Goal: Transaction & Acquisition: Register for event/course

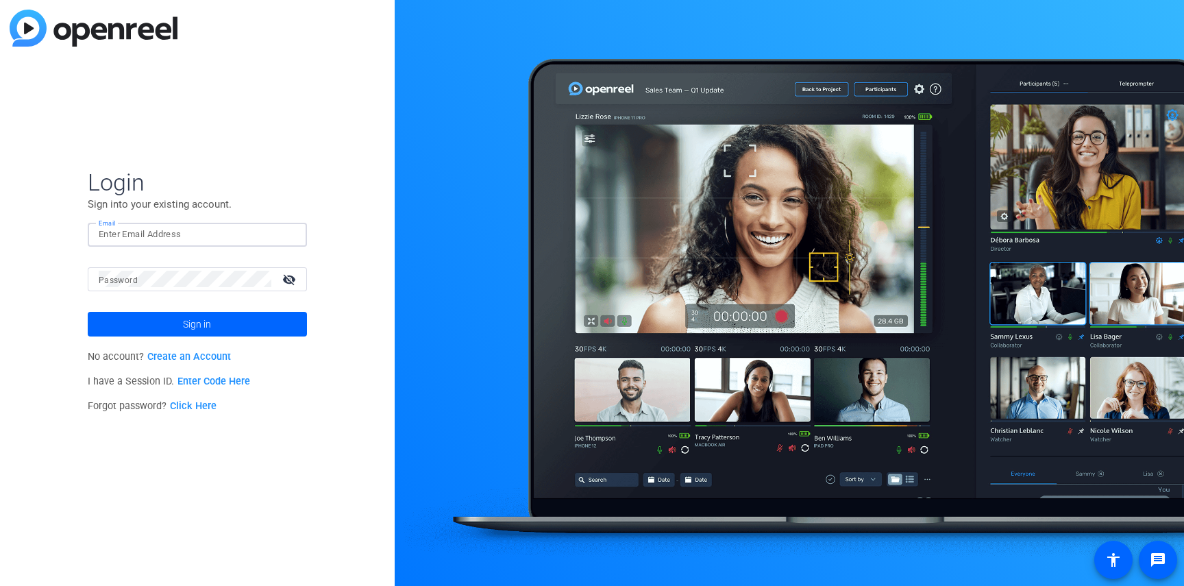
click at [135, 234] on input "Email" at bounding box center [197, 234] width 197 height 16
type input "[PERSON_NAME][EMAIL_ADDRESS][PERSON_NAME][DOMAIN_NAME]"
click at [189, 356] on link "Create an Account" at bounding box center [189, 357] width 84 height 12
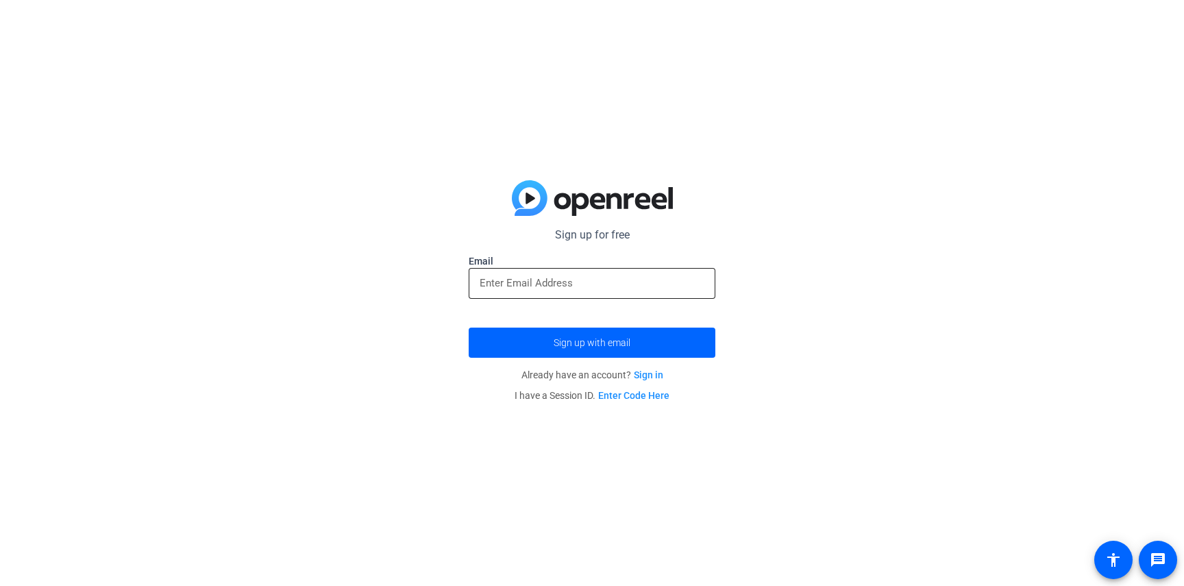
click at [573, 271] on div at bounding box center [592, 283] width 225 height 31
click at [573, 277] on input "email" at bounding box center [592, 283] width 225 height 16
type input "spencer.wells@elevancehealth.com"
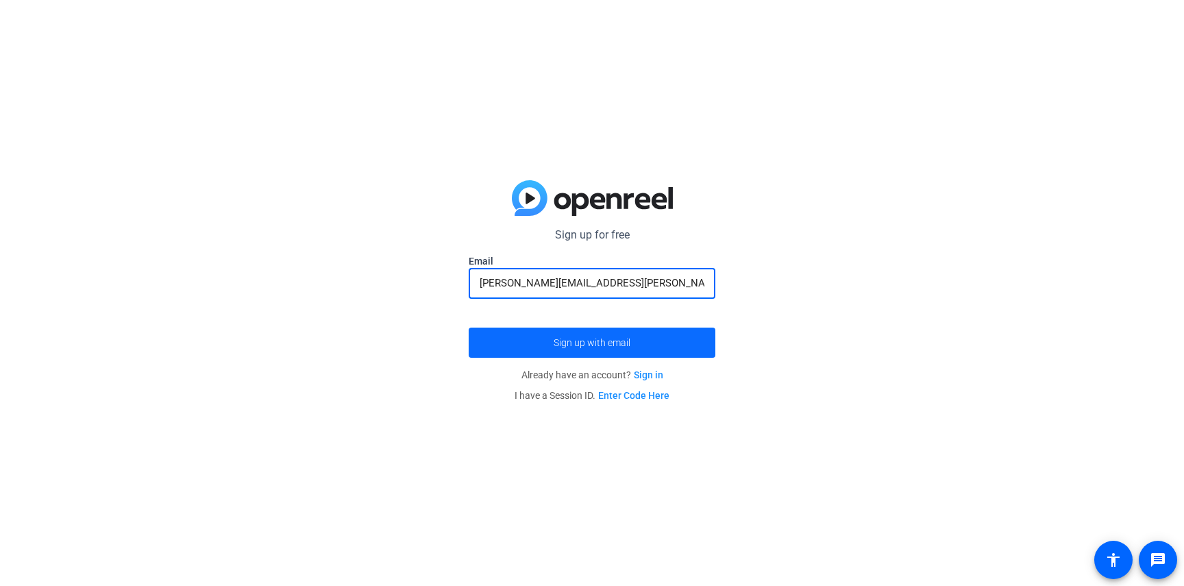
click at [556, 343] on span "Sign up with email" at bounding box center [591, 343] width 77 height 0
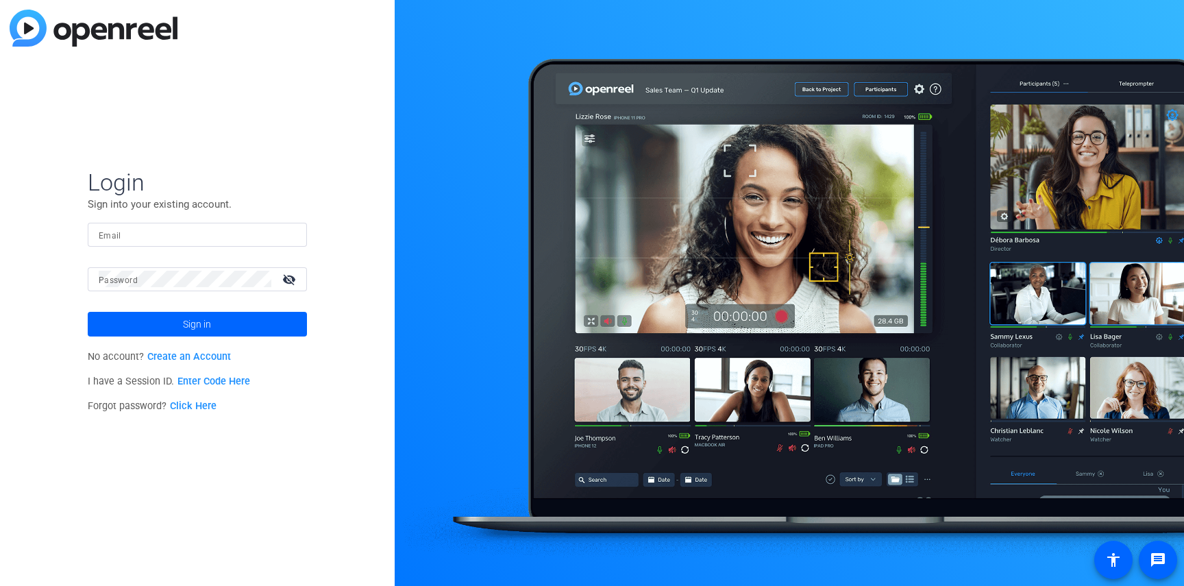
click at [207, 379] on link "Enter Code Here" at bounding box center [213, 381] width 73 height 12
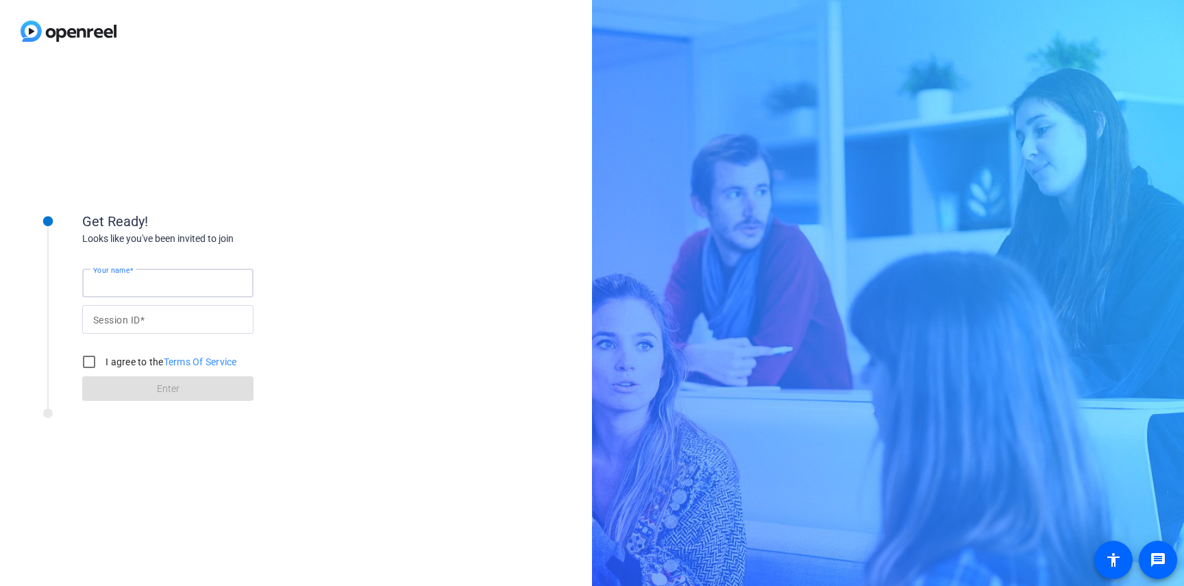
click at [169, 281] on input "Your name" at bounding box center [167, 283] width 149 height 16
click at [136, 306] on form "Your name Session ID I agree to the Terms Of Service Enter" at bounding box center [167, 331] width 171 height 140
click at [133, 311] on div "Session ID" at bounding box center [167, 319] width 149 height 29
paste input "https://capture.openreel.com/director/lobby/991238472"
drag, startPoint x: 192, startPoint y: 320, endPoint x: 7, endPoint y: 296, distance: 186.5
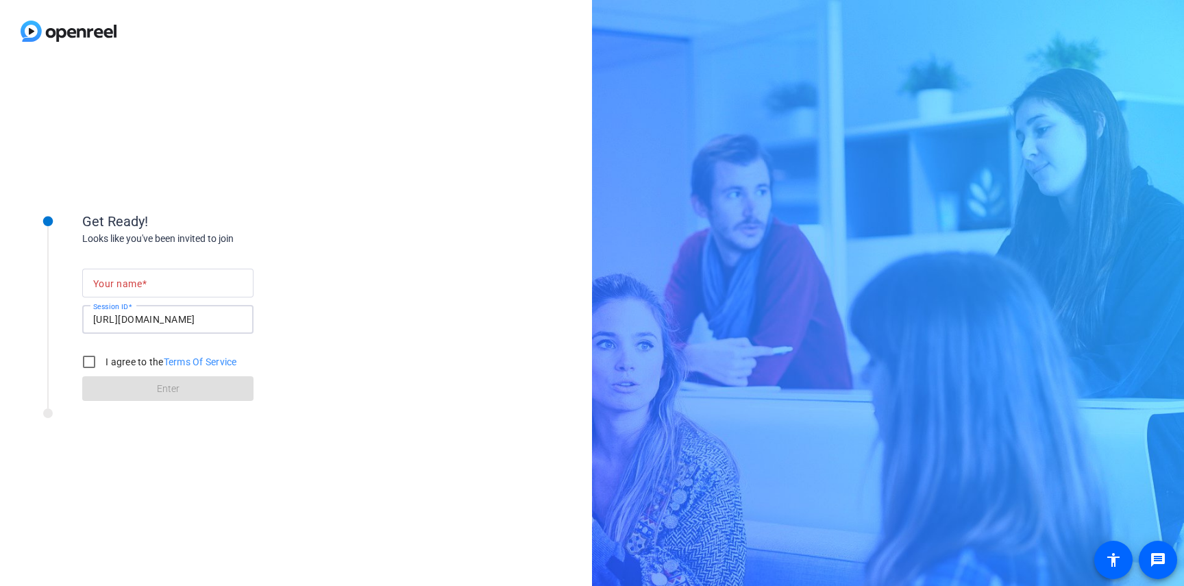
click at [6, 296] on div "Get Ready! Looks like you've been invited to join Your name Session ID https://…" at bounding box center [296, 323] width 592 height 523
type input "991238472"
click at [160, 287] on input "Your name" at bounding box center [167, 283] width 149 height 16
type input "[PERSON_NAME]"
click at [134, 416] on div at bounding box center [185, 416] width 343 height 17
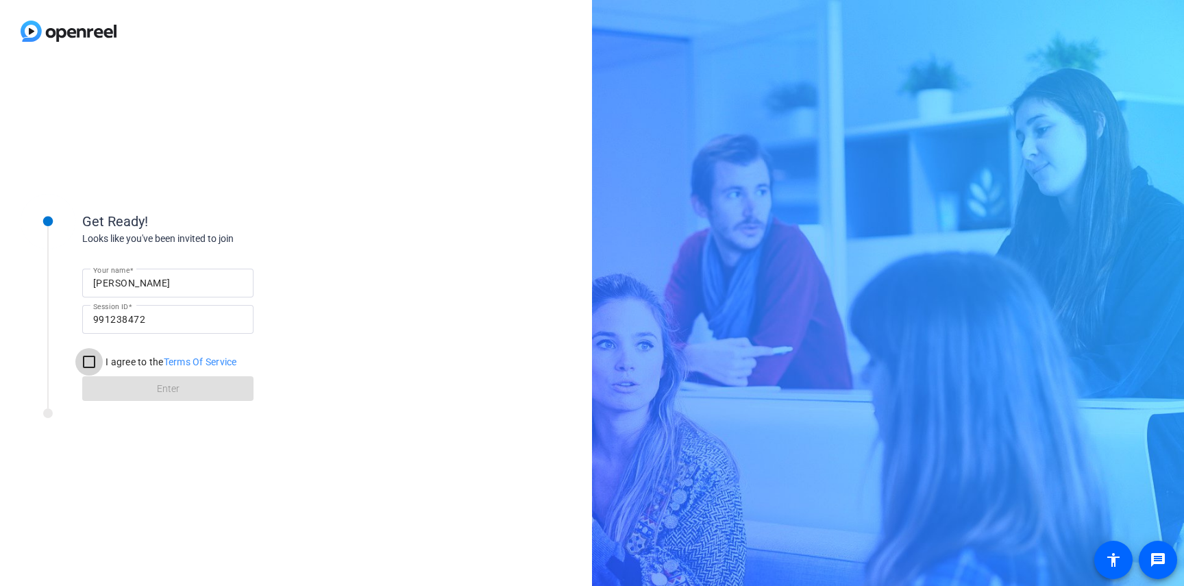
click at [94, 364] on input "I agree to the Terms Of Service" at bounding box center [88, 361] width 27 height 27
checkbox input "true"
click at [115, 382] on span at bounding box center [167, 388] width 171 height 33
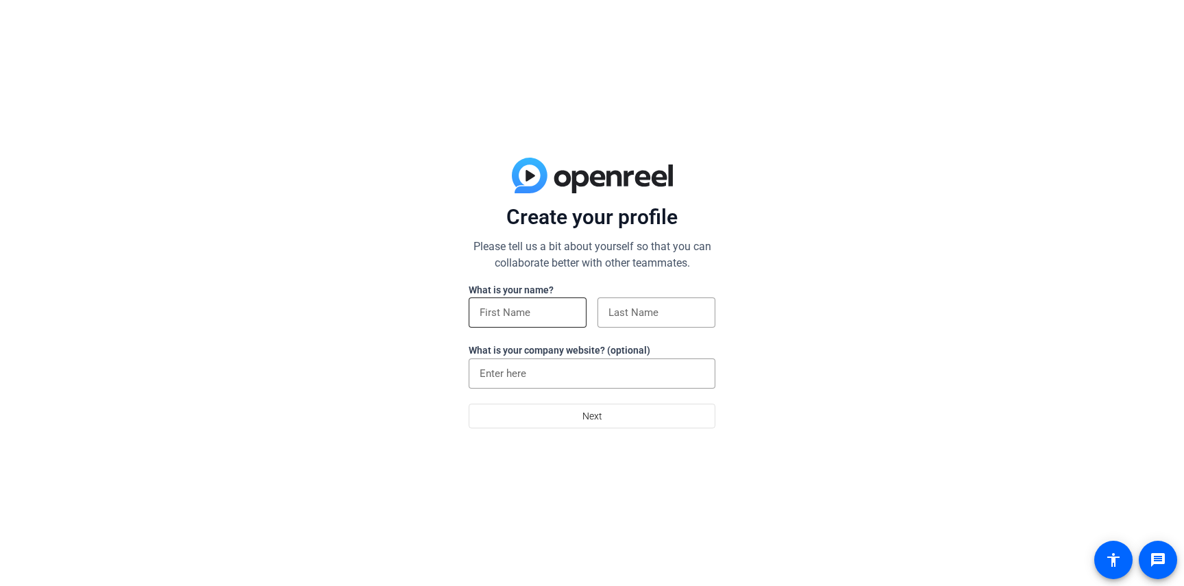
click at [512, 310] on input at bounding box center [528, 312] width 96 height 16
type input "Spencer"
type input "Wells"
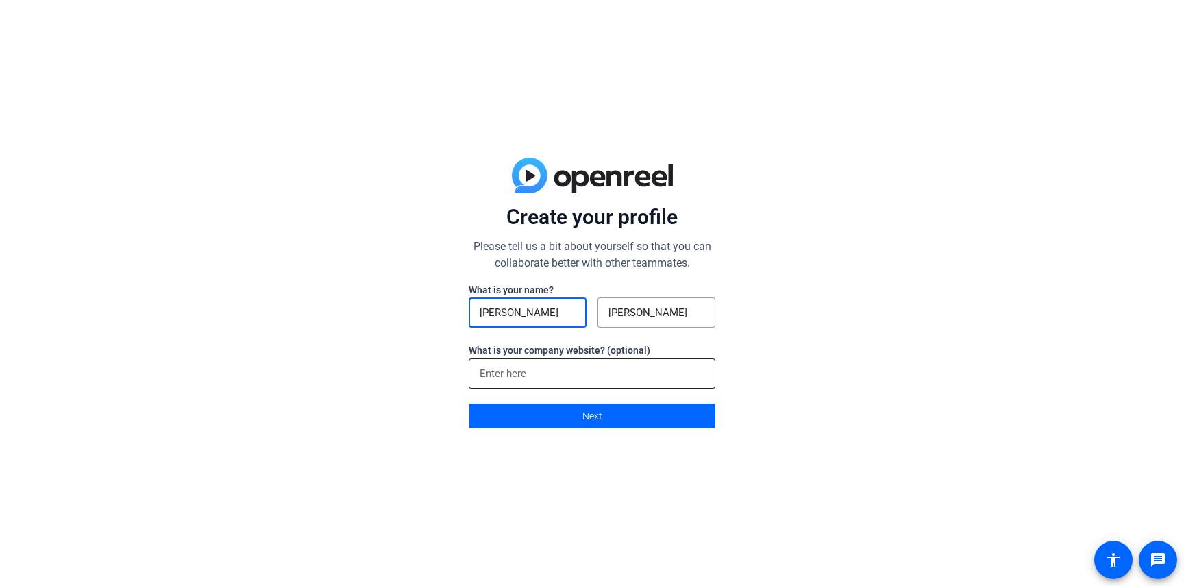
click at [515, 371] on input at bounding box center [592, 373] width 225 height 16
click at [565, 421] on span at bounding box center [591, 415] width 245 height 33
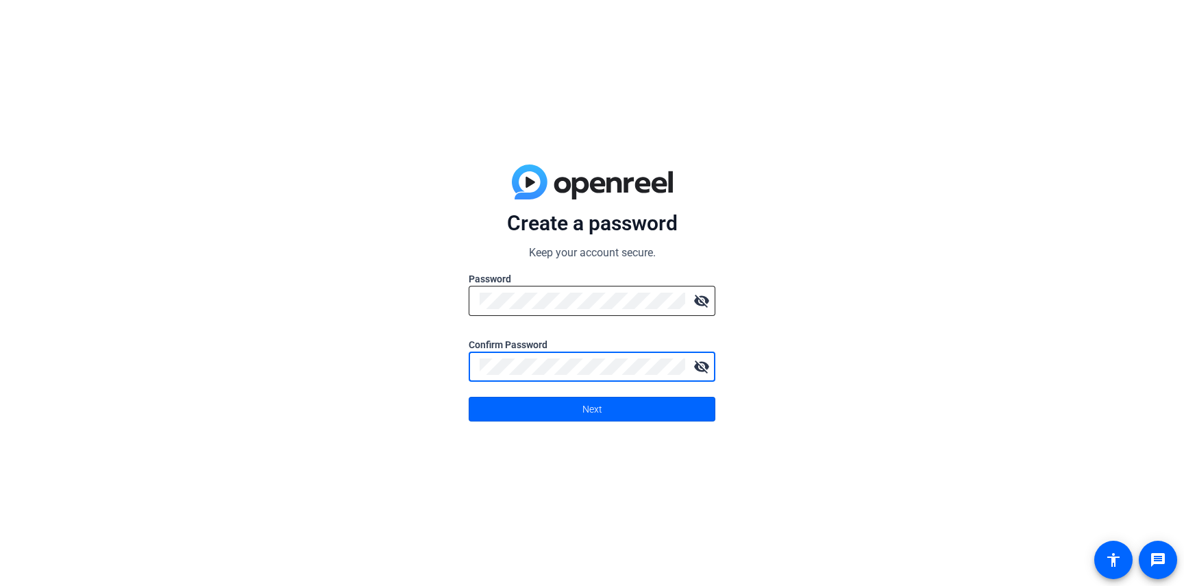
click button "Next" at bounding box center [592, 409] width 247 height 25
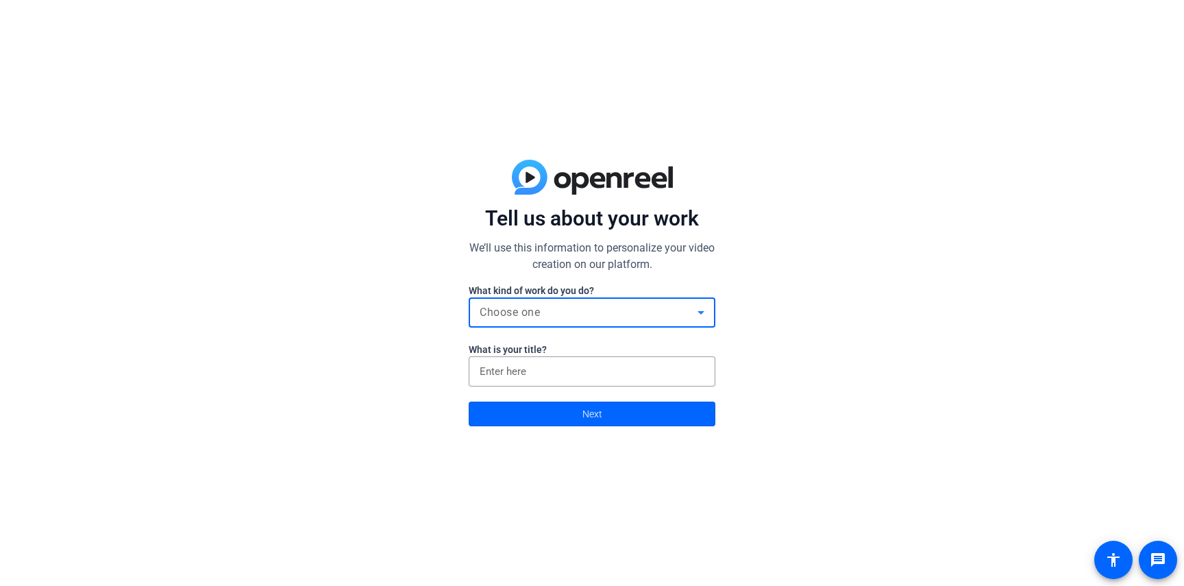
click at [562, 317] on div "Choose one" at bounding box center [589, 312] width 218 height 16
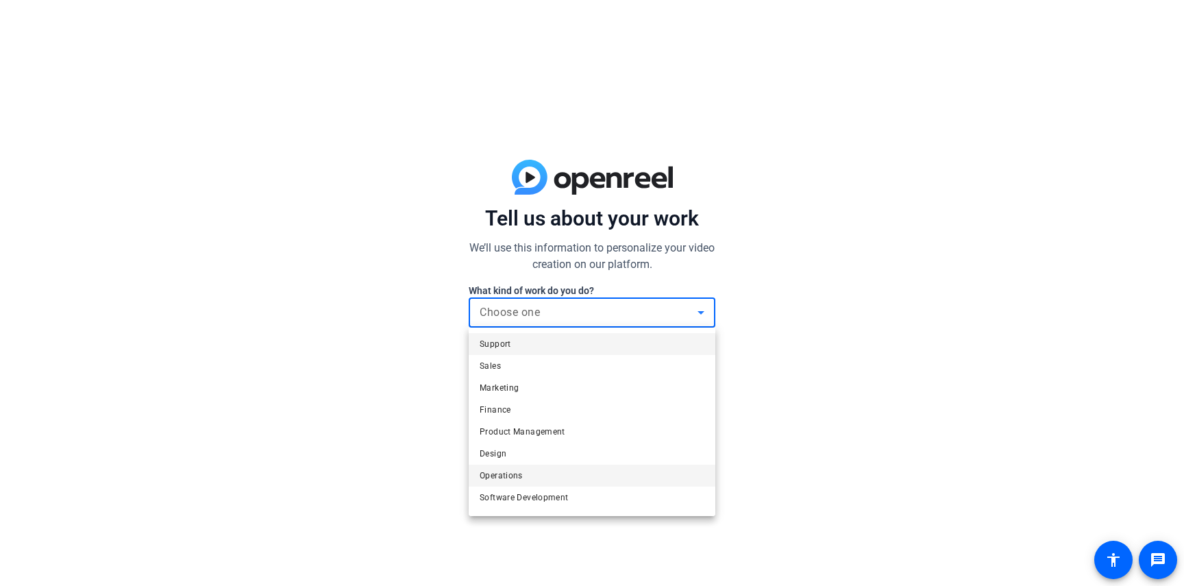
scroll to position [42, 0]
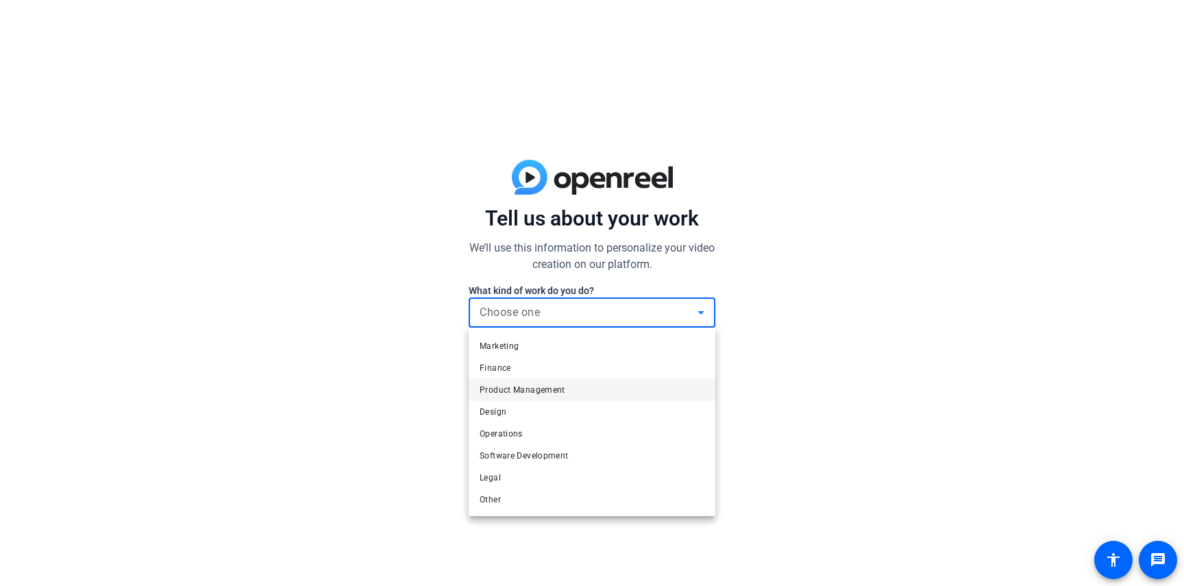
click at [518, 388] on span "Product Management" at bounding box center [523, 390] width 86 height 16
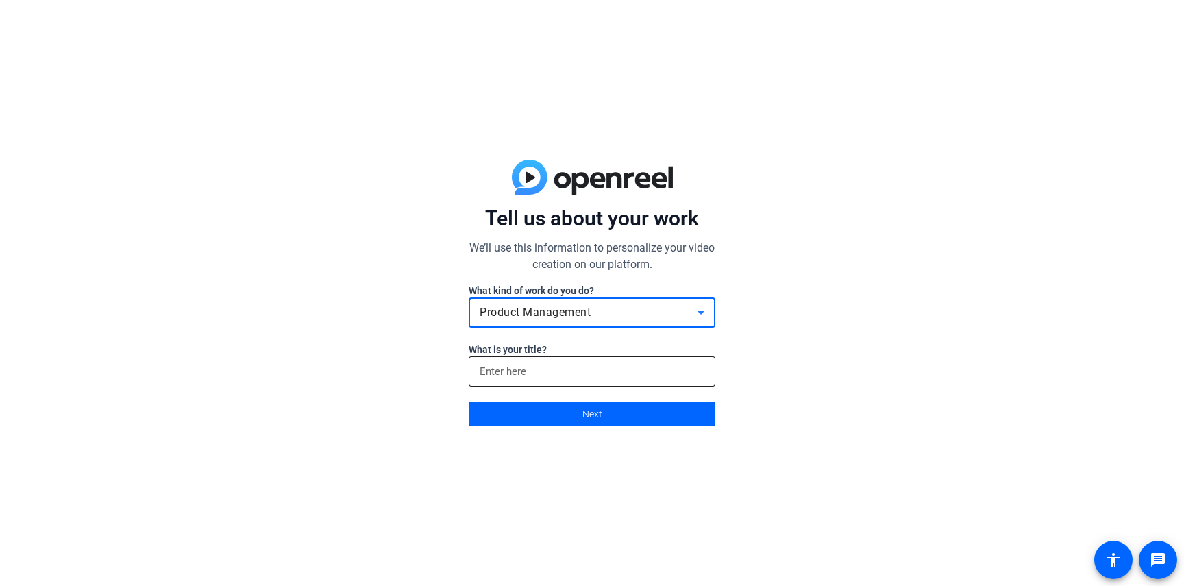
click at [514, 366] on input at bounding box center [592, 371] width 225 height 16
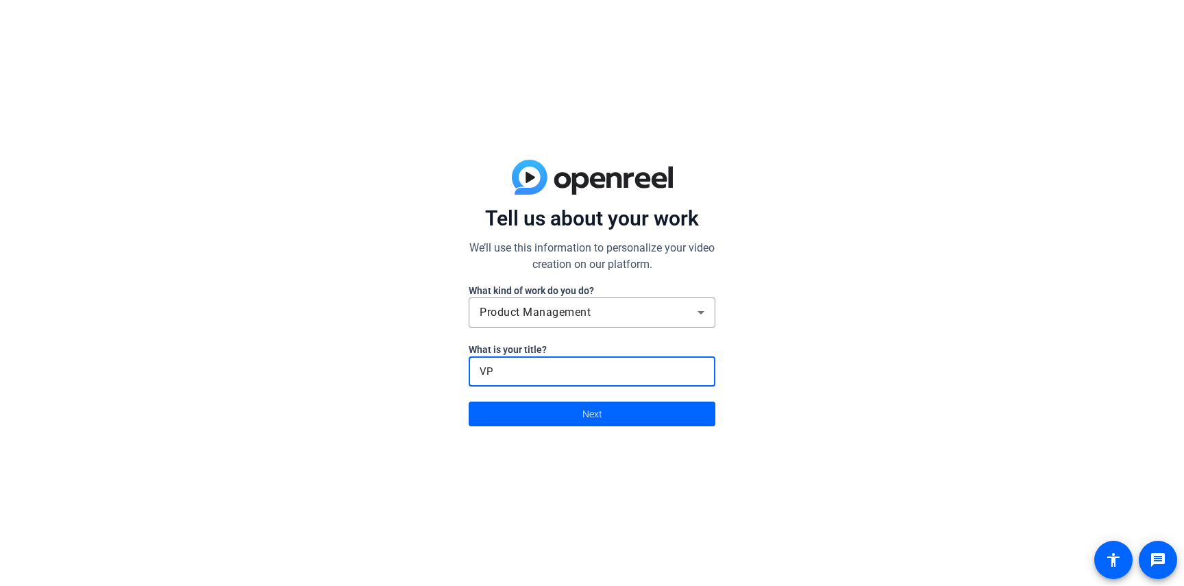
type input "V"
type input "Staff VP Clinical Technology Product"
click at [569, 418] on span at bounding box center [591, 413] width 245 height 33
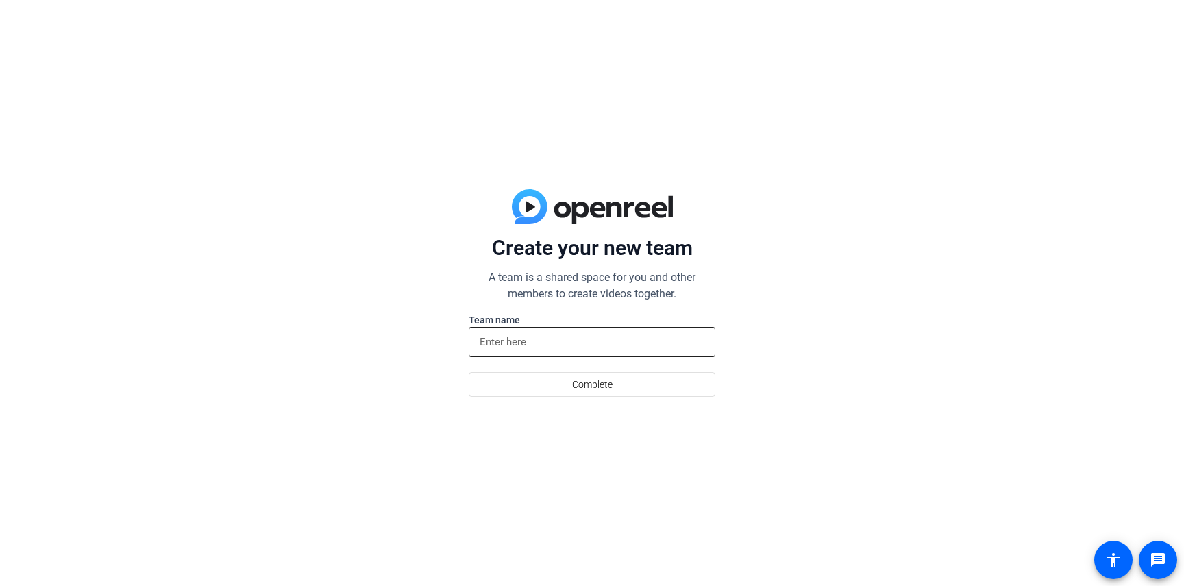
click at [542, 343] on input at bounding box center [592, 342] width 225 height 16
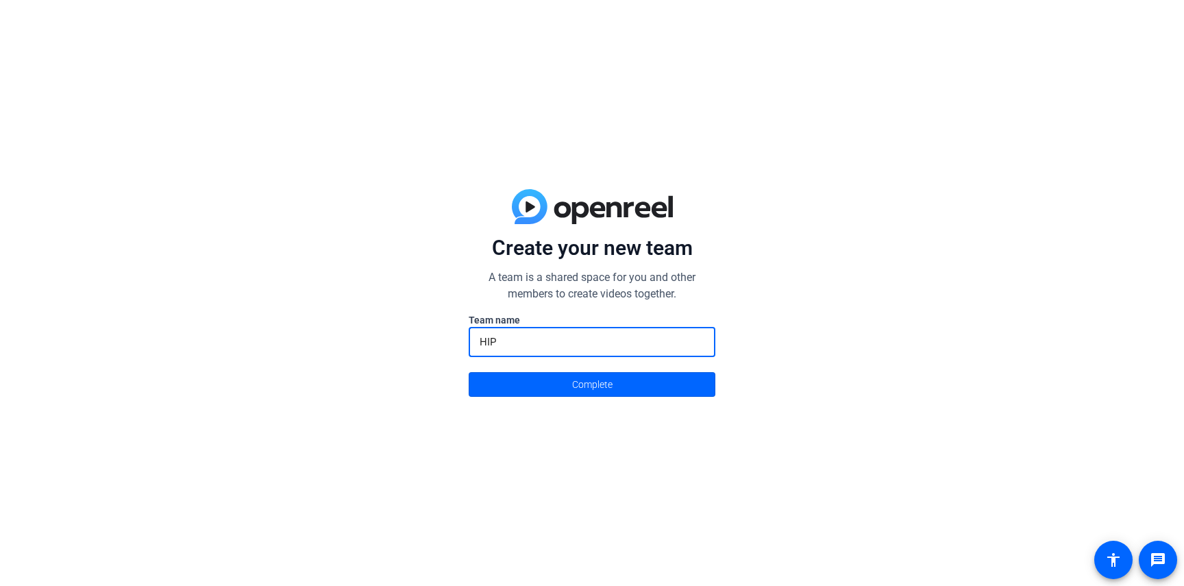
type input "HIP"
click at [469, 372] on button "Complete" at bounding box center [592, 384] width 247 height 25
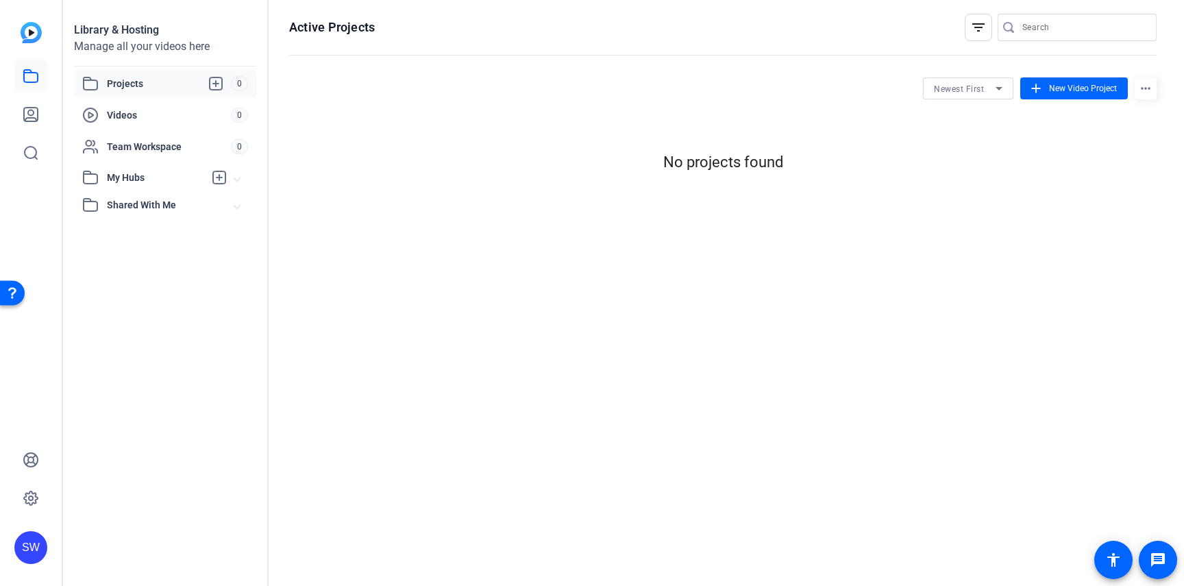
click at [126, 211] on span "Shared With Me" at bounding box center [170, 205] width 127 height 14
click at [112, 41] on div "Manage all your videos here" at bounding box center [165, 46] width 182 height 16
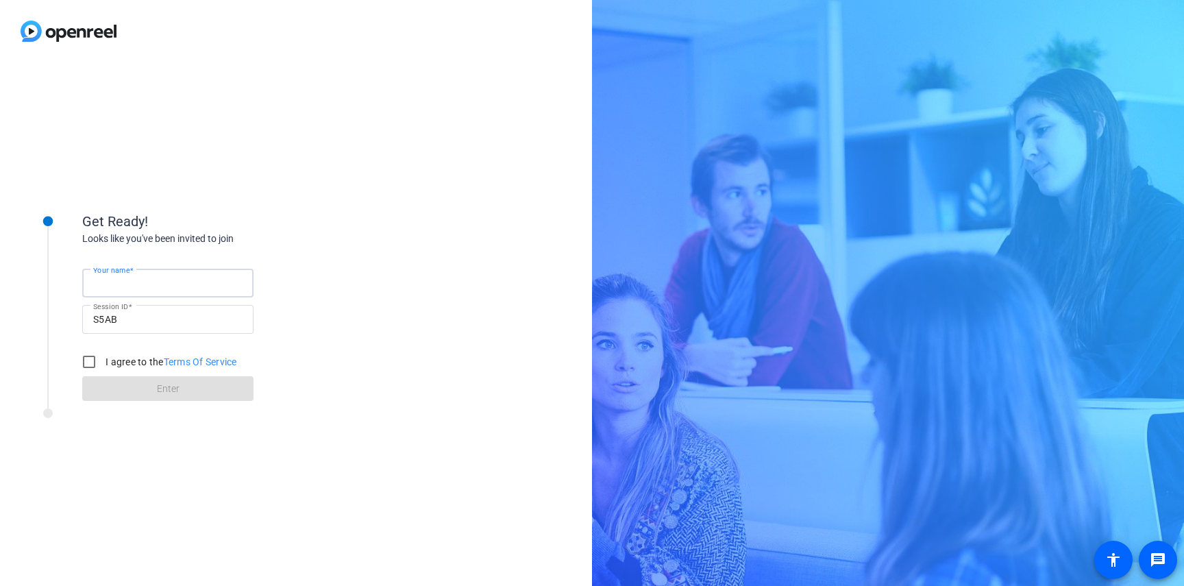
click at [123, 276] on input "Your name" at bounding box center [167, 283] width 149 height 16
type input "[PERSON_NAME]"
click at [98, 365] on input "I agree to the Terms Of Service" at bounding box center [88, 361] width 27 height 27
checkbox input "true"
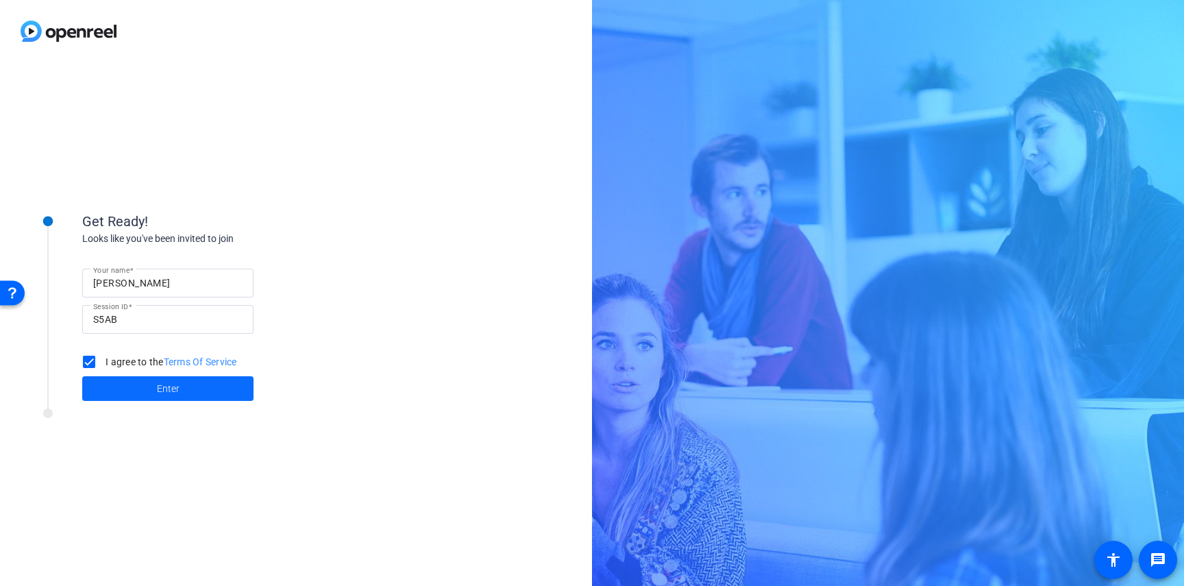
click at [108, 384] on span at bounding box center [167, 388] width 171 height 33
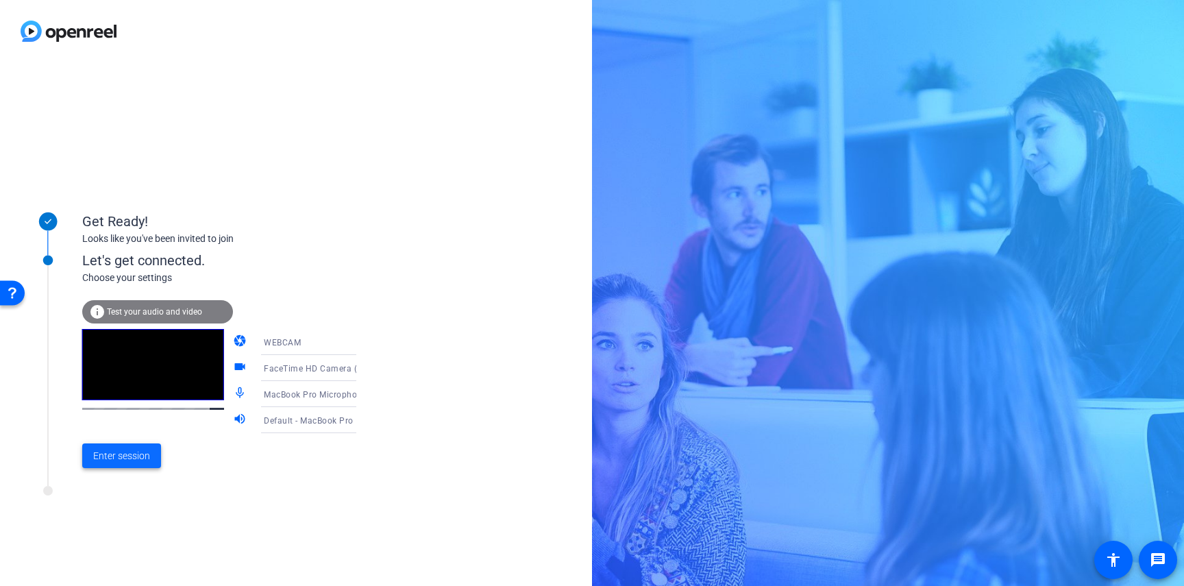
click at [127, 454] on span "Enter session" at bounding box center [121, 456] width 57 height 14
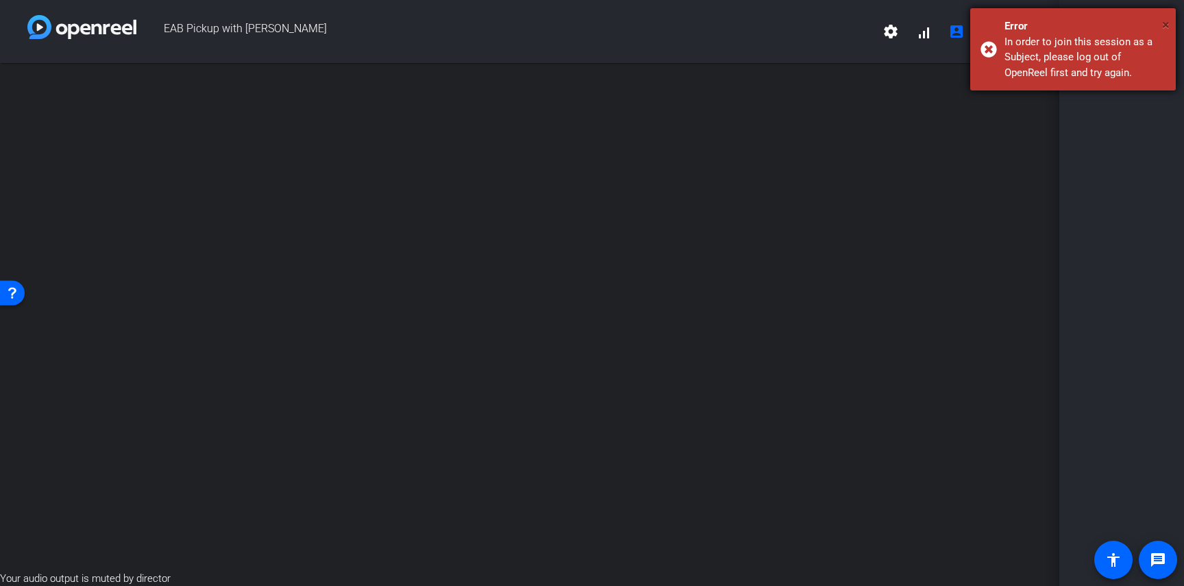
click at [1164, 24] on span "×" at bounding box center [1166, 24] width 8 height 16
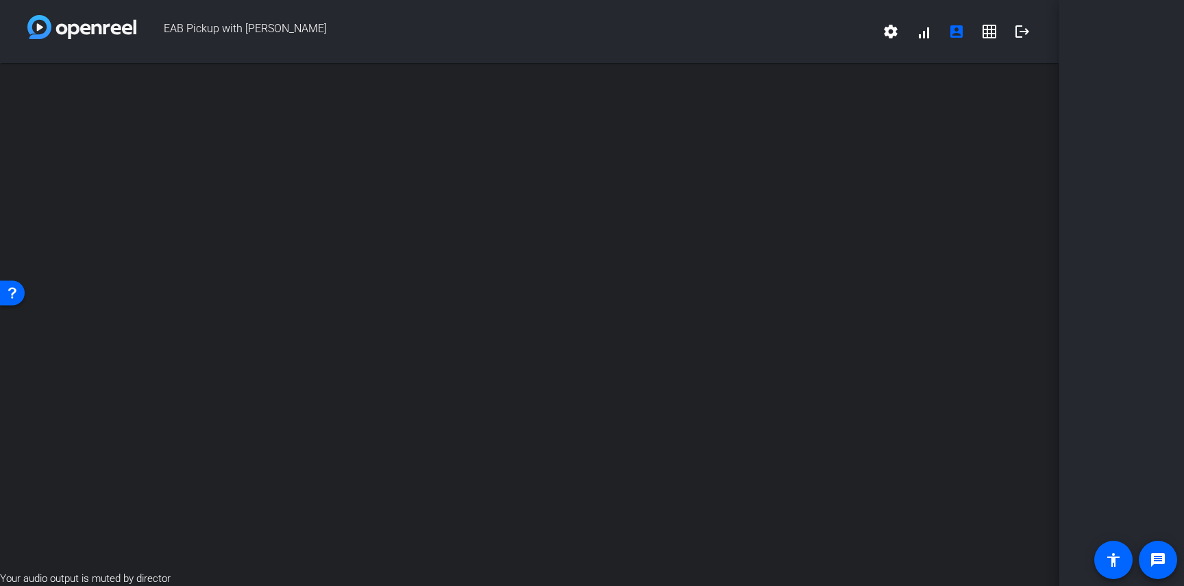
click at [69, 28] on img at bounding box center [81, 27] width 109 height 24
click at [88, 32] on img at bounding box center [81, 27] width 109 height 24
click at [1020, 34] on mat-icon "logout" at bounding box center [1022, 31] width 16 height 16
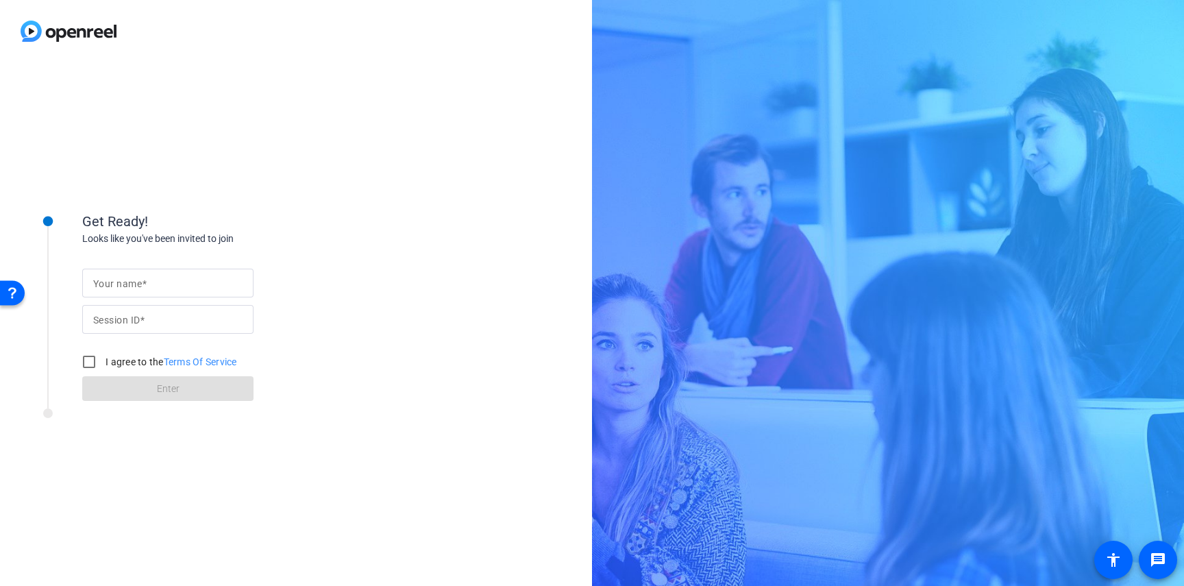
click at [110, 283] on mat-label "Your name" at bounding box center [117, 283] width 49 height 11
click at [110, 283] on input "Your name" at bounding box center [167, 283] width 149 height 16
type input "[PERSON_NAME]"
type input "S5AB"
click at [89, 364] on input "I agree to the Terms Of Service" at bounding box center [88, 361] width 27 height 27
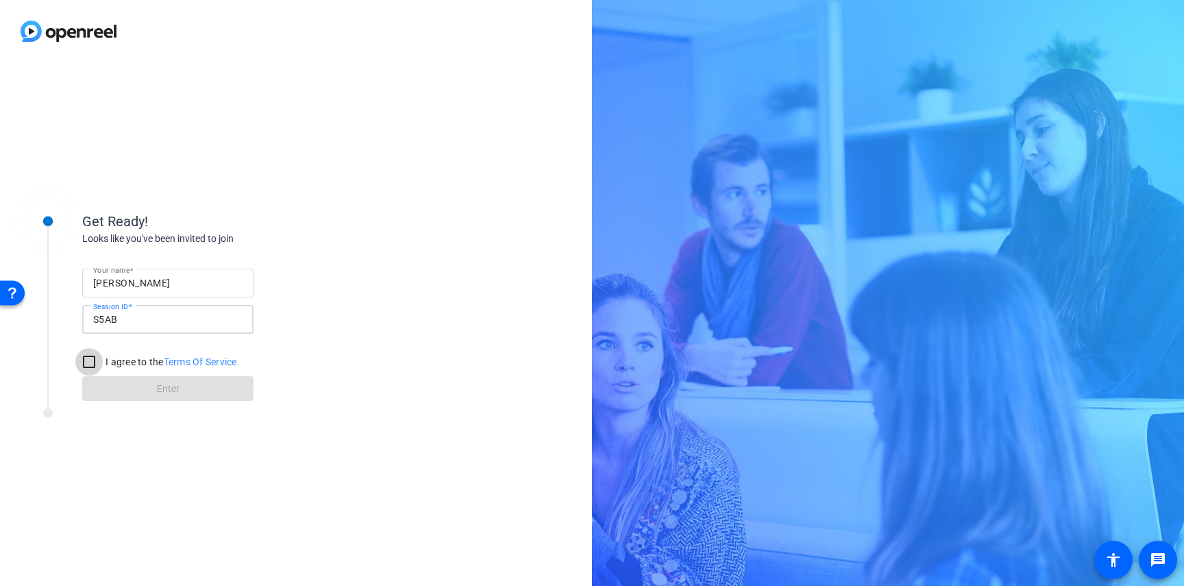
checkbox input "true"
click at [118, 383] on span at bounding box center [167, 388] width 171 height 33
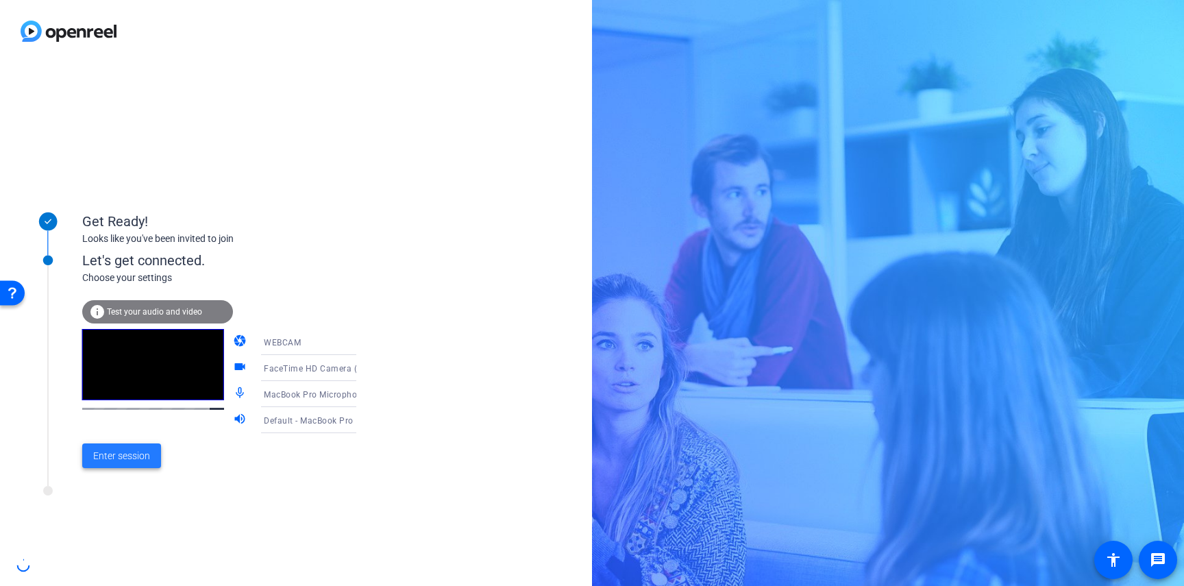
click at [108, 452] on span "Enter session" at bounding box center [121, 456] width 57 height 14
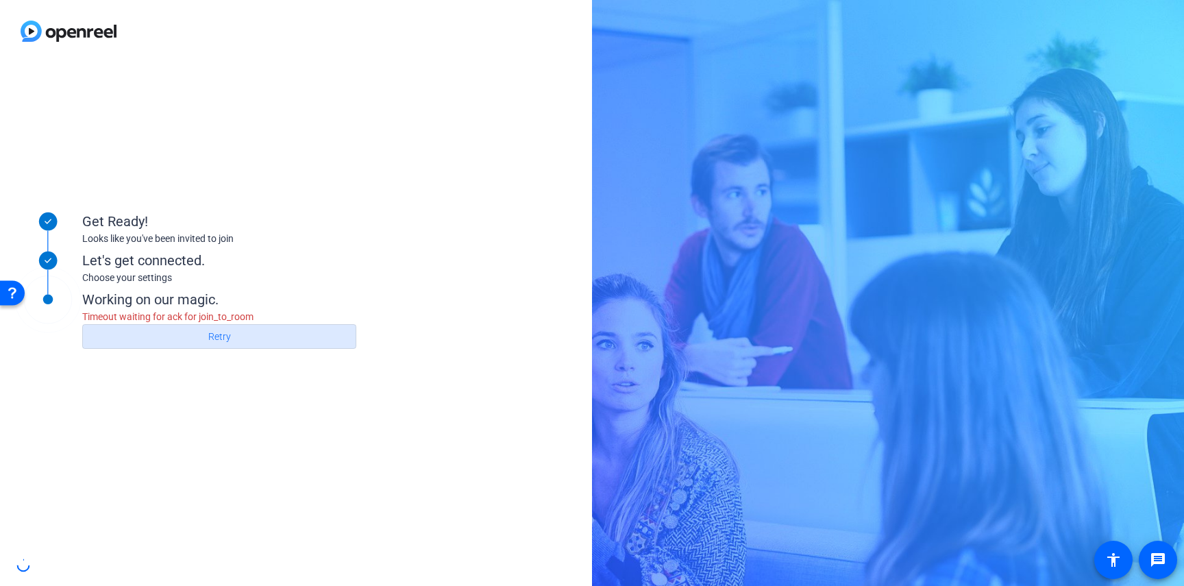
click at [227, 334] on span "Retry" at bounding box center [219, 336] width 23 height 26
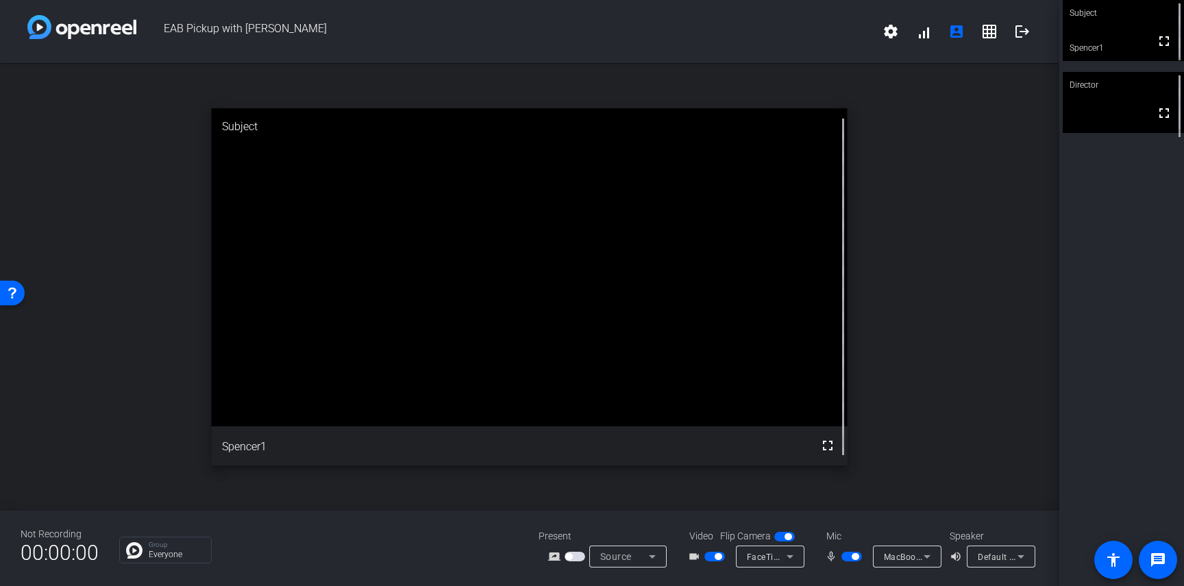
drag, startPoint x: 1108, startPoint y: 107, endPoint x: 1119, endPoint y: 111, distance: 11.7
click at [1115, 110] on video at bounding box center [1122, 102] width 121 height 61
click at [1114, 39] on video at bounding box center [1122, 30] width 121 height 61
click at [623, 560] on span "Source" at bounding box center [616, 556] width 32 height 11
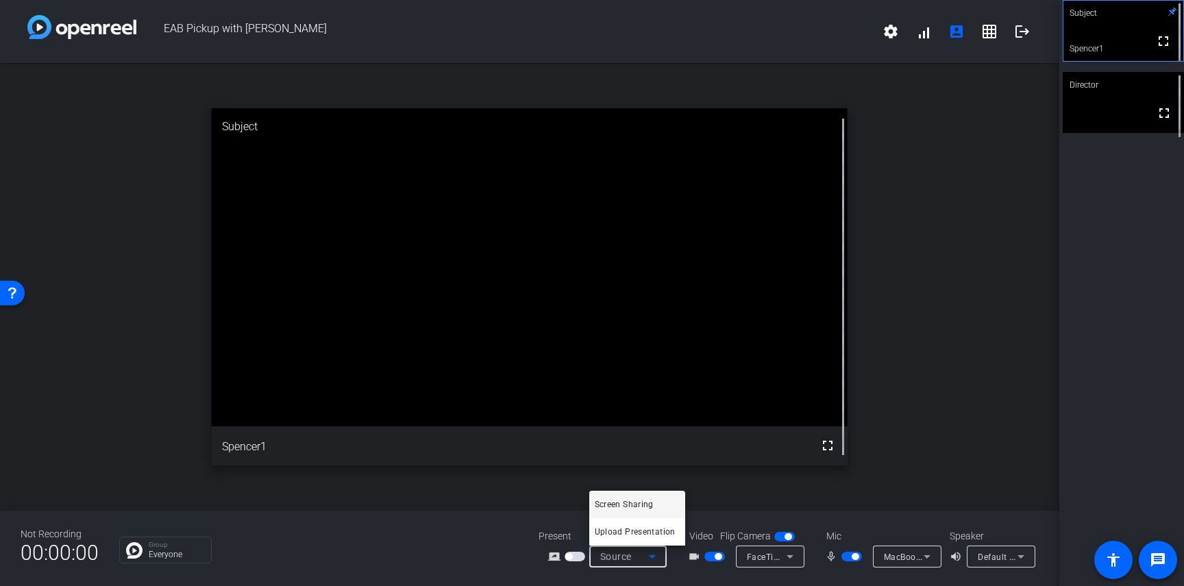
click at [901, 549] on div at bounding box center [592, 293] width 1184 height 586
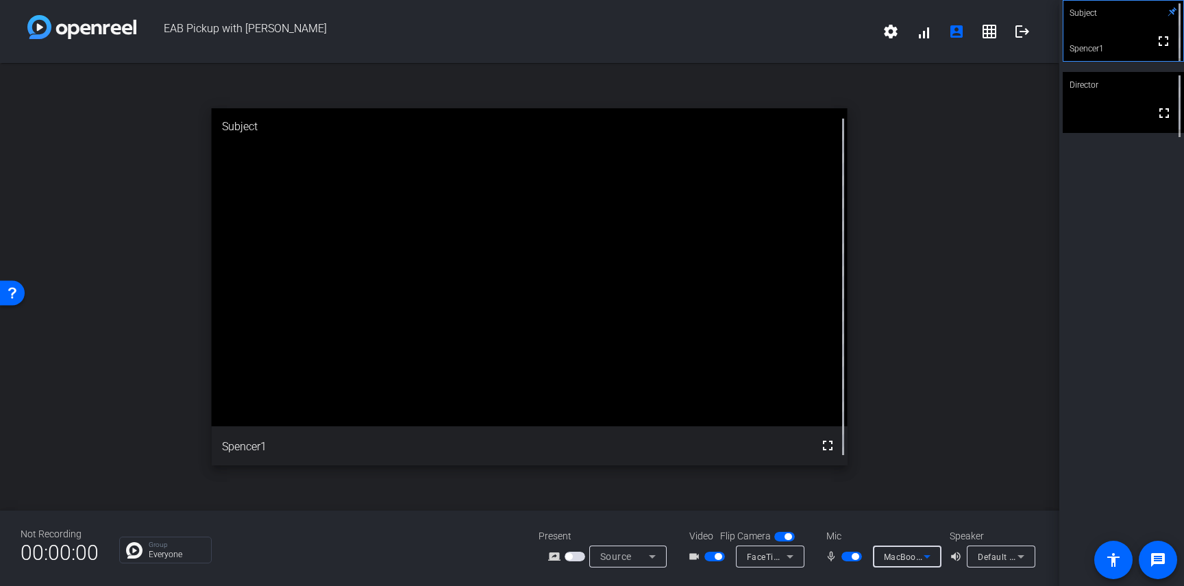
click at [902, 554] on span "MacBook Pro Microphone (Built-in)" at bounding box center [954, 556] width 140 height 11
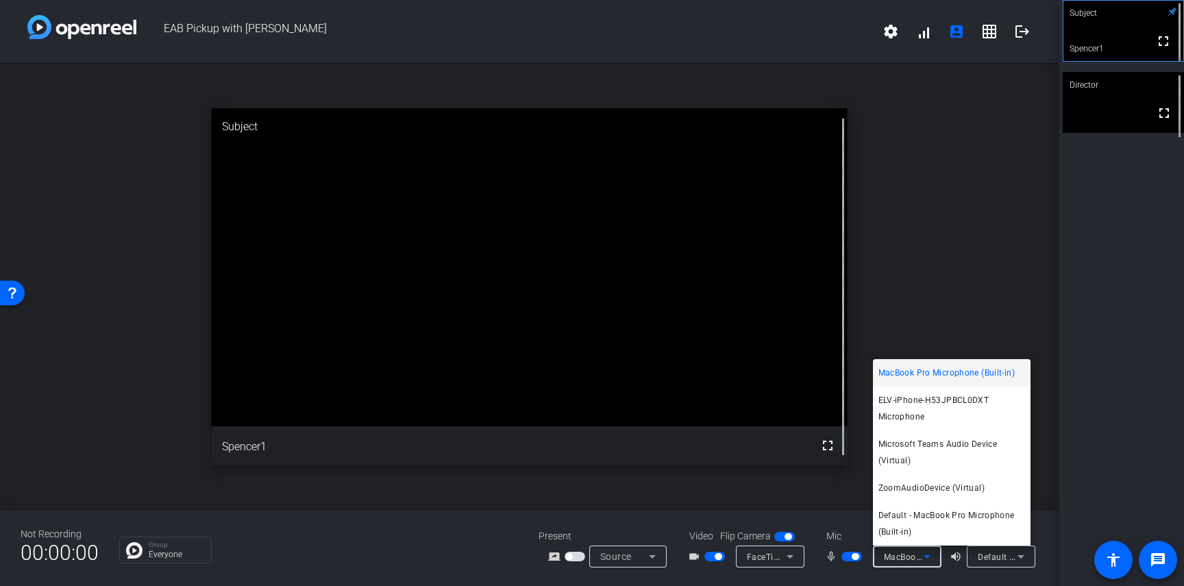
click at [189, 30] on div at bounding box center [592, 293] width 1184 height 586
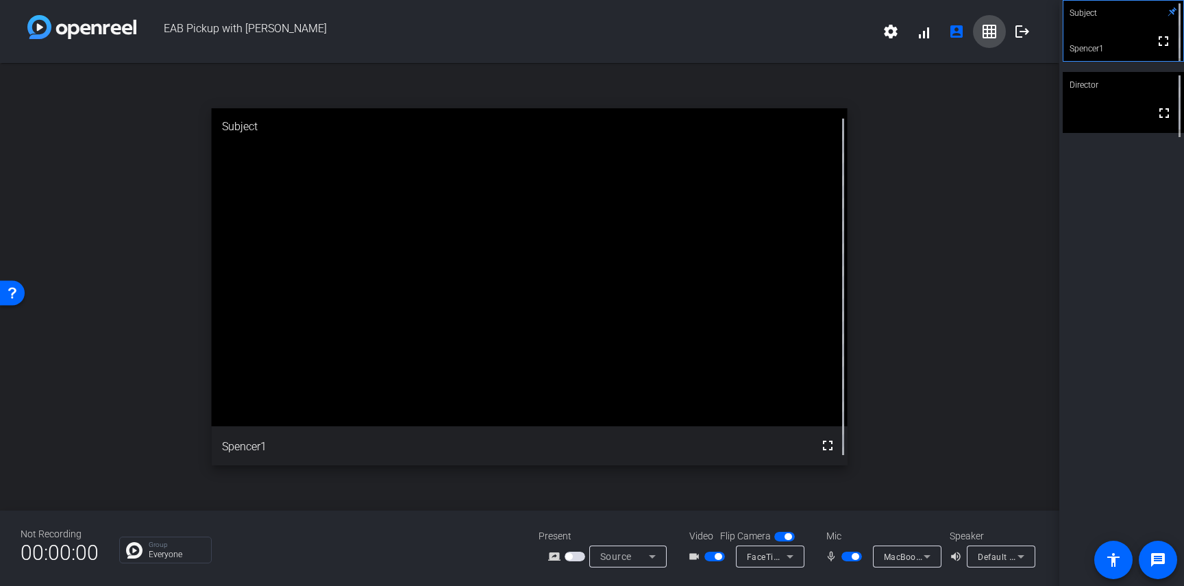
click at [993, 31] on mat-icon "grid_on" at bounding box center [989, 31] width 16 height 16
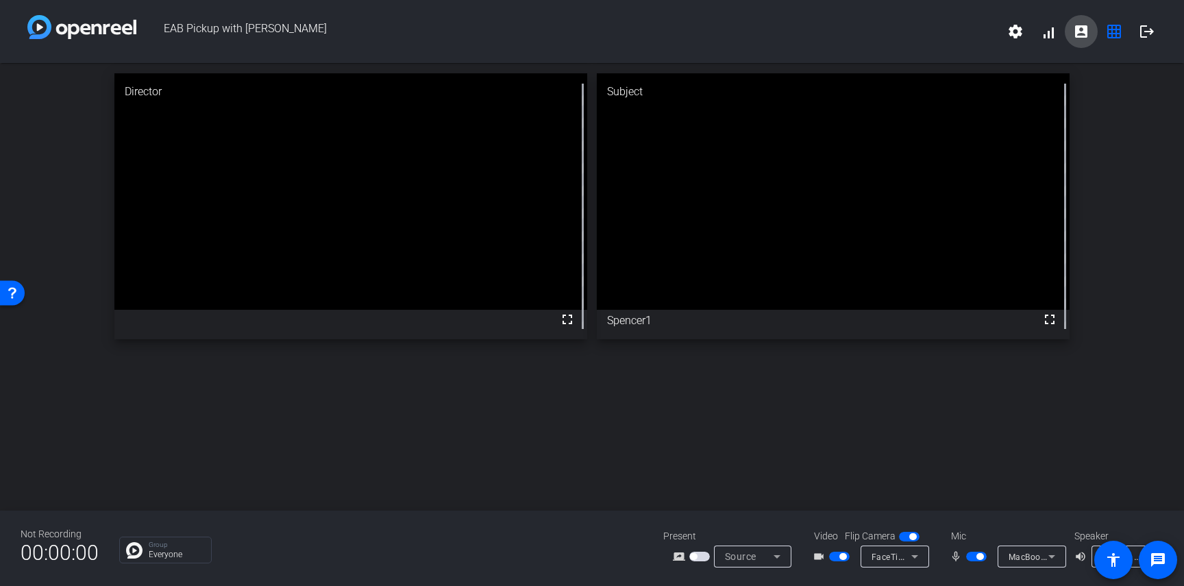
click at [1086, 32] on mat-icon "account_box" at bounding box center [1081, 31] width 16 height 16
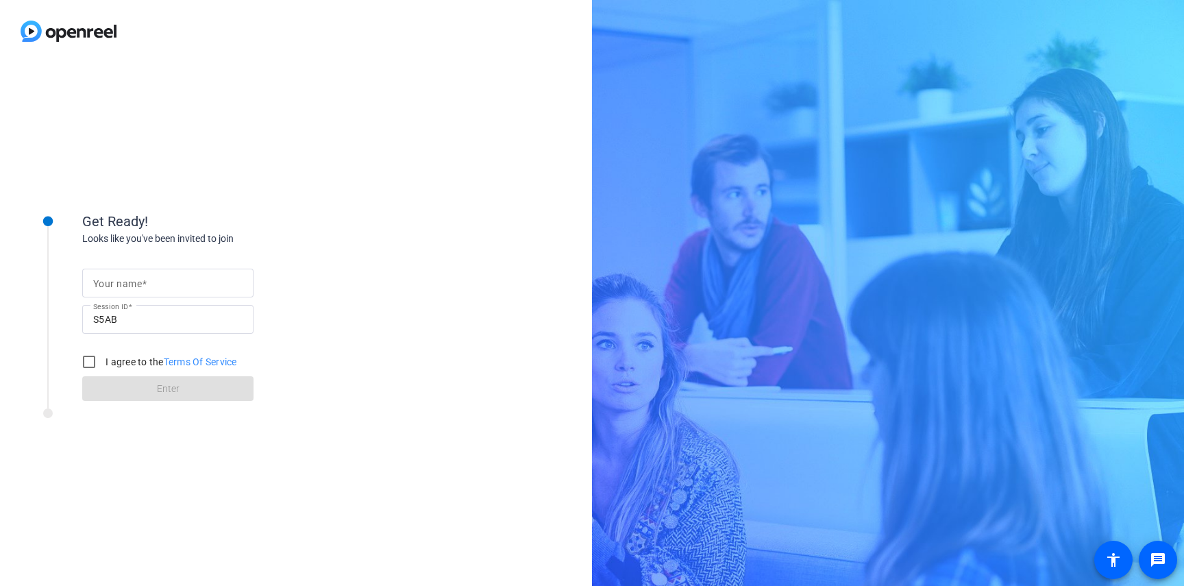
click at [186, 273] on div at bounding box center [167, 283] width 149 height 29
type input "[PERSON_NAME]"
drag, startPoint x: 103, startPoint y: 375, endPoint x: 89, endPoint y: 362, distance: 19.4
click at [103, 375] on div at bounding box center [89, 361] width 33 height 33
checkbox input "true"
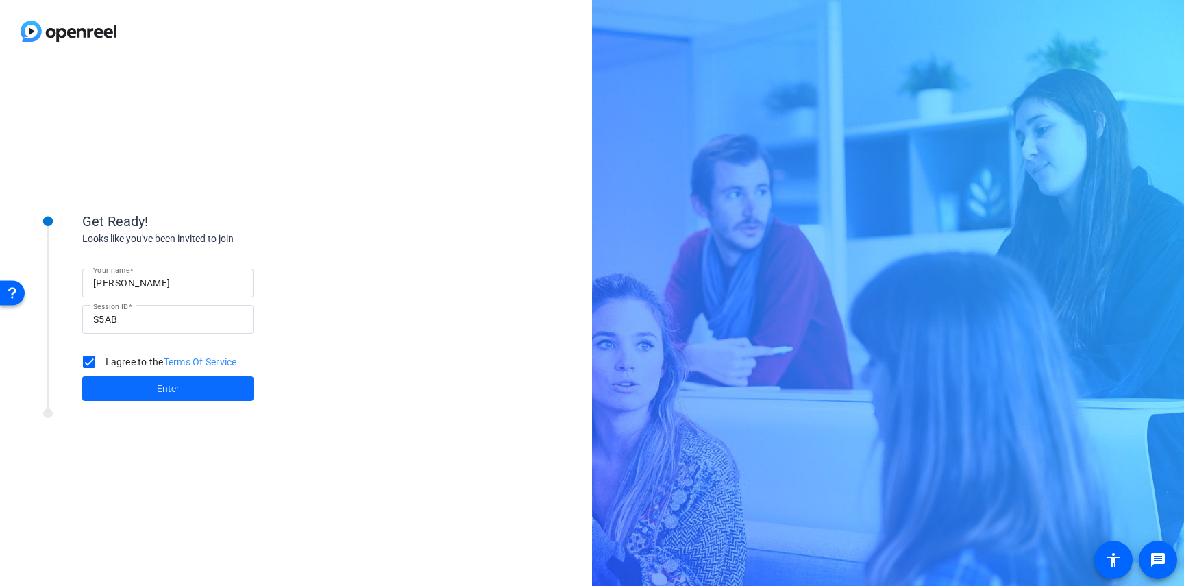
click at [108, 391] on span at bounding box center [167, 388] width 171 height 33
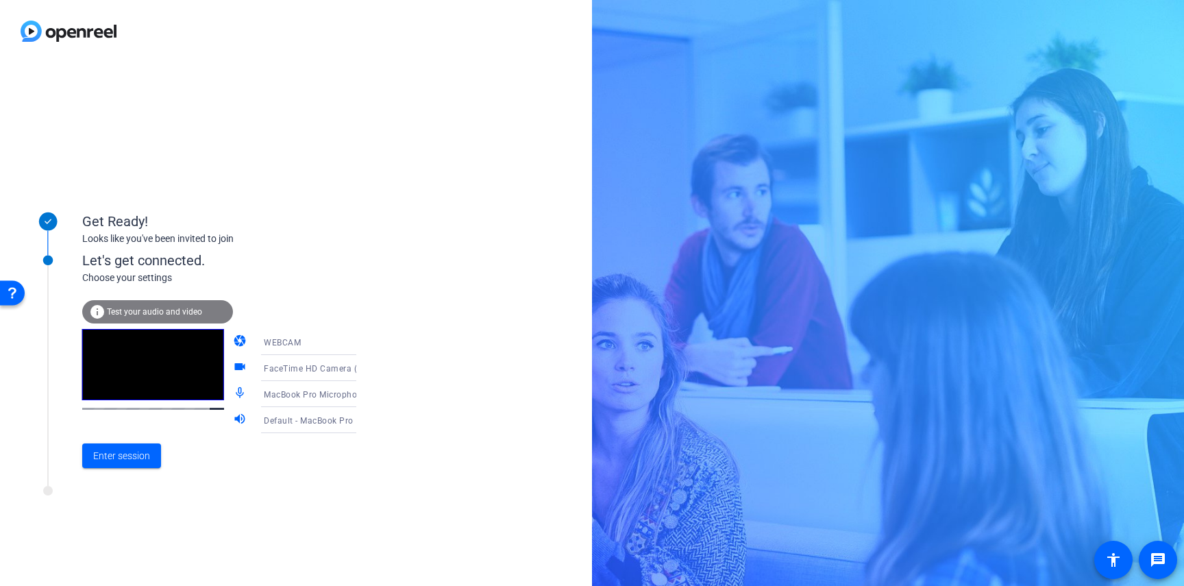
click at [308, 366] on span "FaceTime HD Camera (3A71:F4B5)" at bounding box center [334, 367] width 140 height 11
click at [0, 0] on div at bounding box center [0, 0] width 0 height 0
click at [297, 344] on div "WEBCAM" at bounding box center [315, 342] width 102 height 17
click at [298, 343] on div at bounding box center [592, 293] width 1184 height 586
click at [299, 342] on div "WEBCAM" at bounding box center [315, 342] width 102 height 17
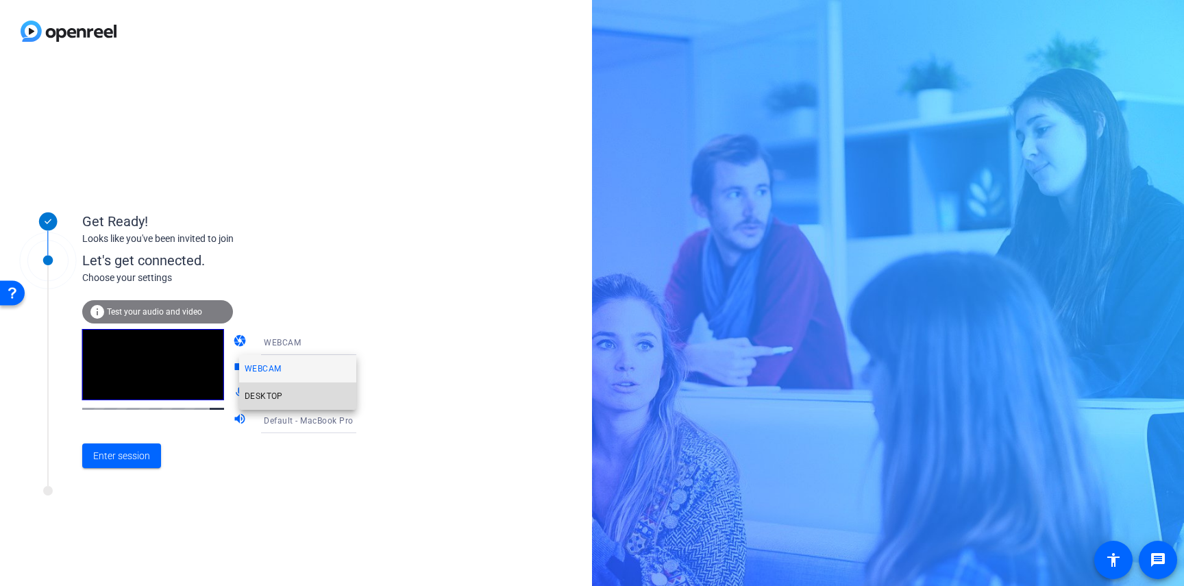
click at [0, 0] on span "DESKTOP" at bounding box center [0, 0] width 0 height 0
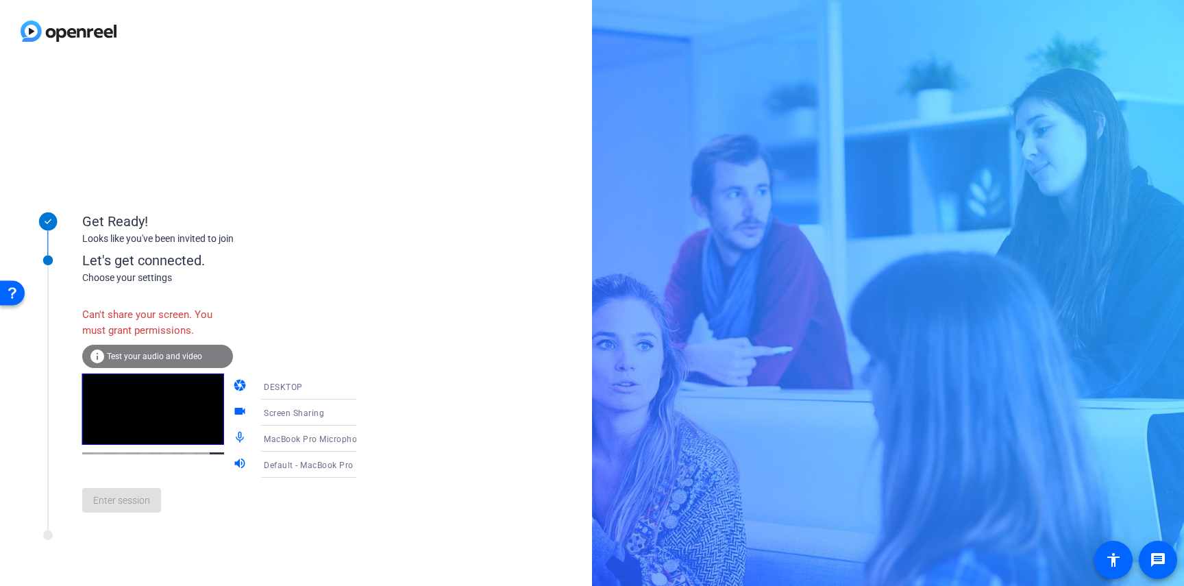
click at [302, 382] on div "DESKTOP" at bounding box center [315, 386] width 102 height 17
click at [0, 0] on mat-option "WEBCAM" at bounding box center [0, 0] width 0 height 0
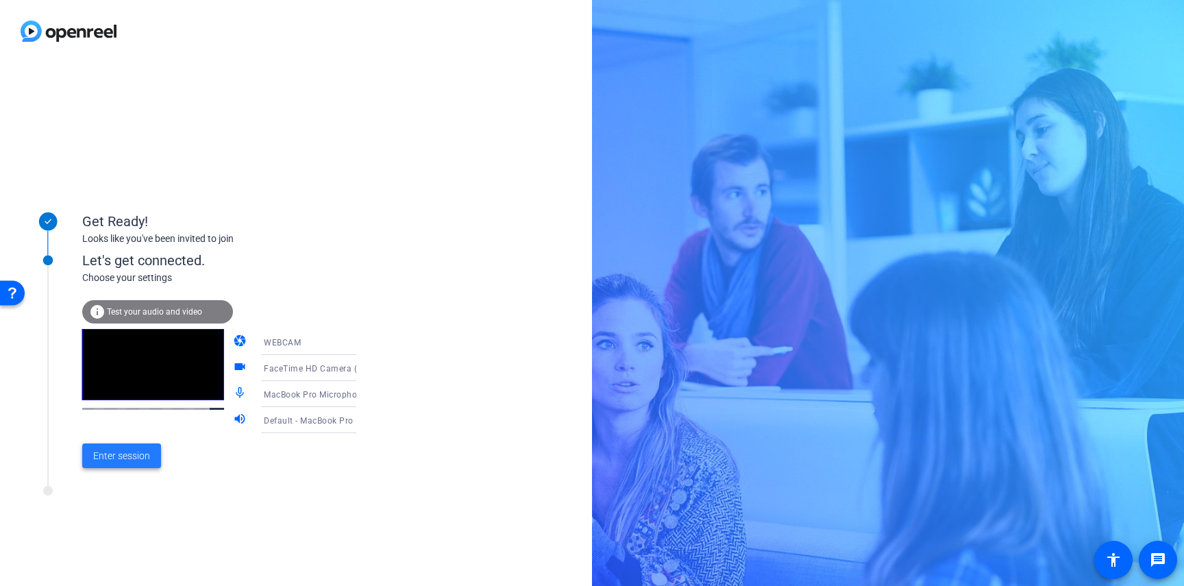
click at [106, 459] on span "Enter session" at bounding box center [121, 456] width 57 height 14
